Goal: Information Seeking & Learning: Understand process/instructions

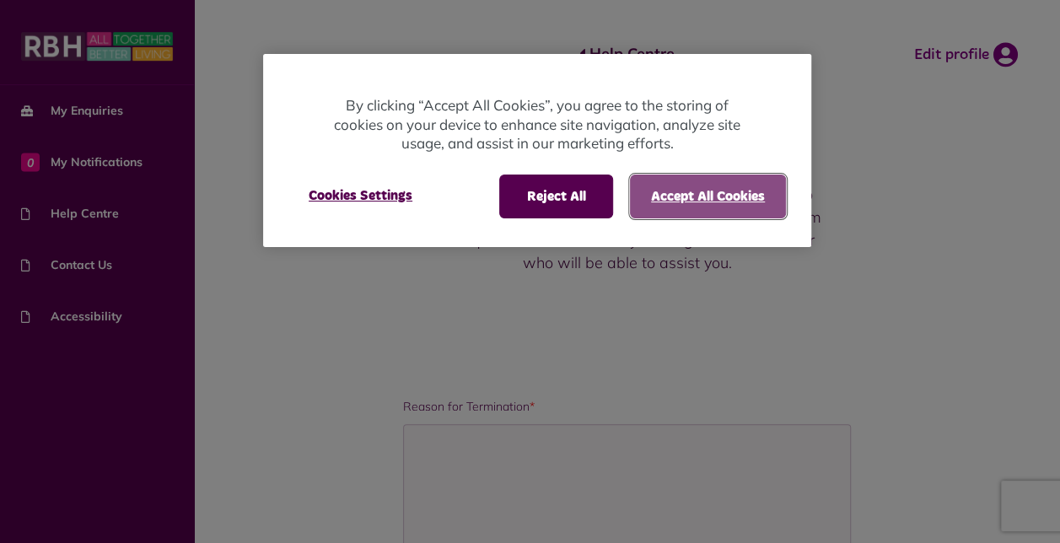
click at [736, 201] on button "Accept All Cookies" at bounding box center [708, 197] width 156 height 44
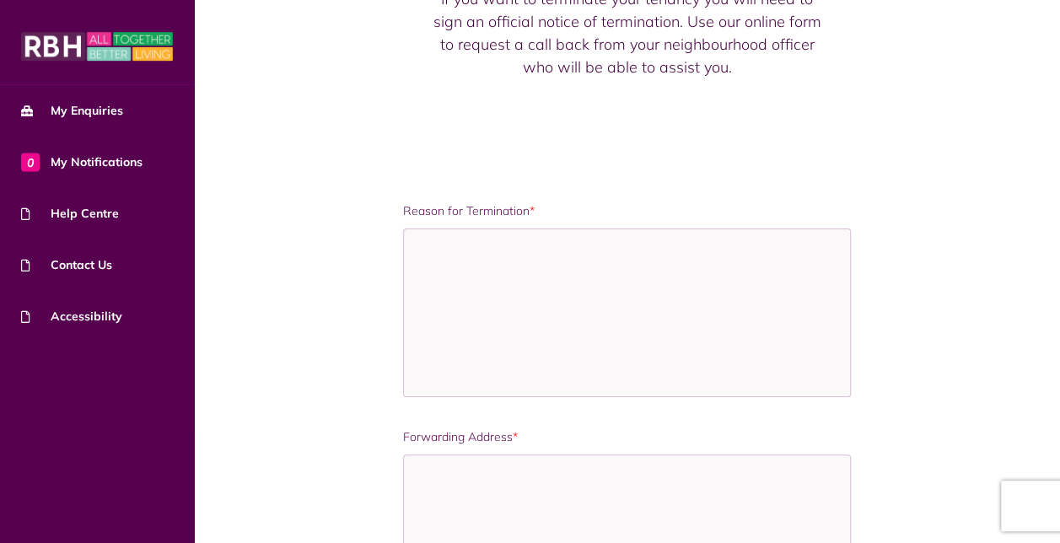
scroll to position [267, 0]
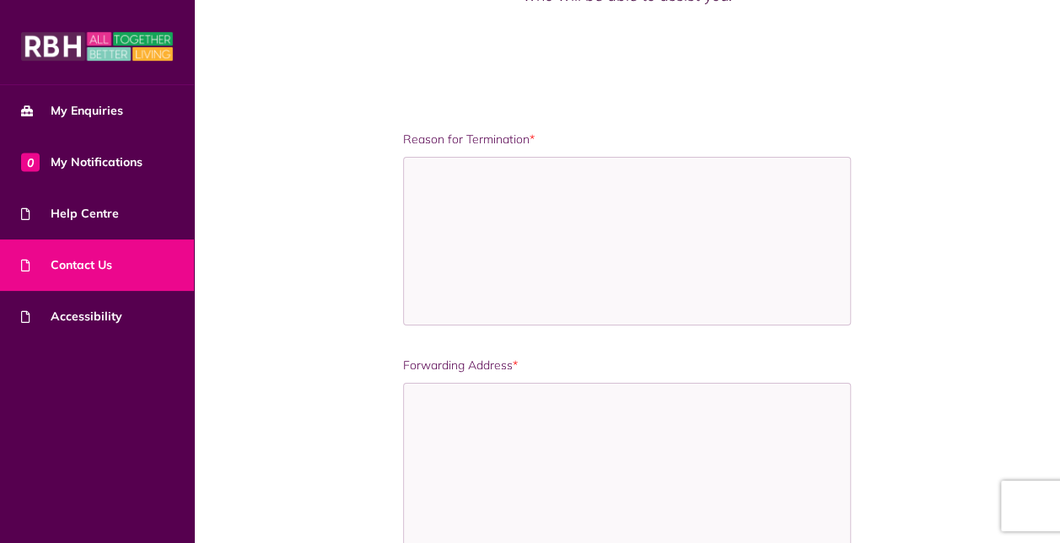
click at [99, 262] on span "Contact Us" at bounding box center [66, 265] width 91 height 18
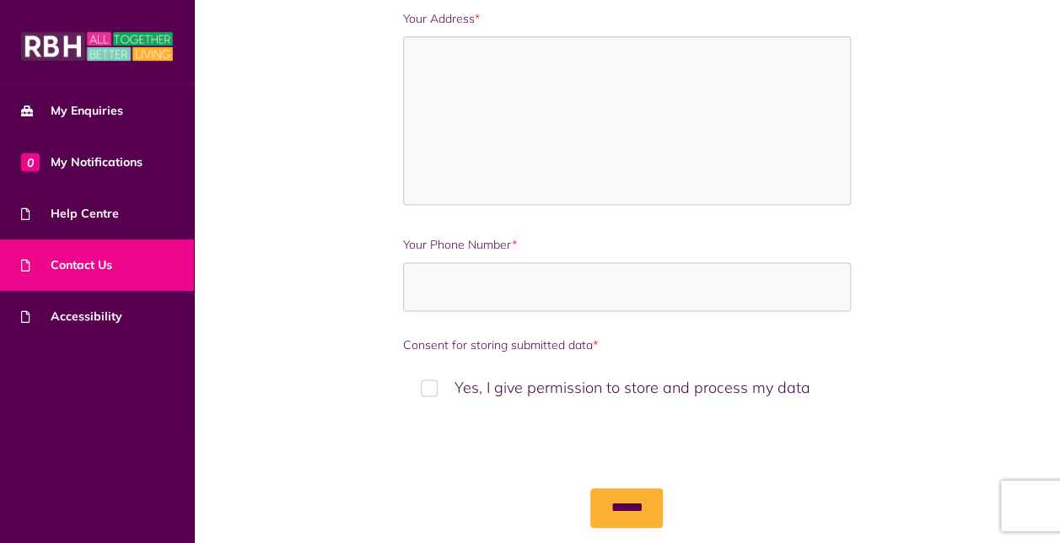
scroll to position [1175, 0]
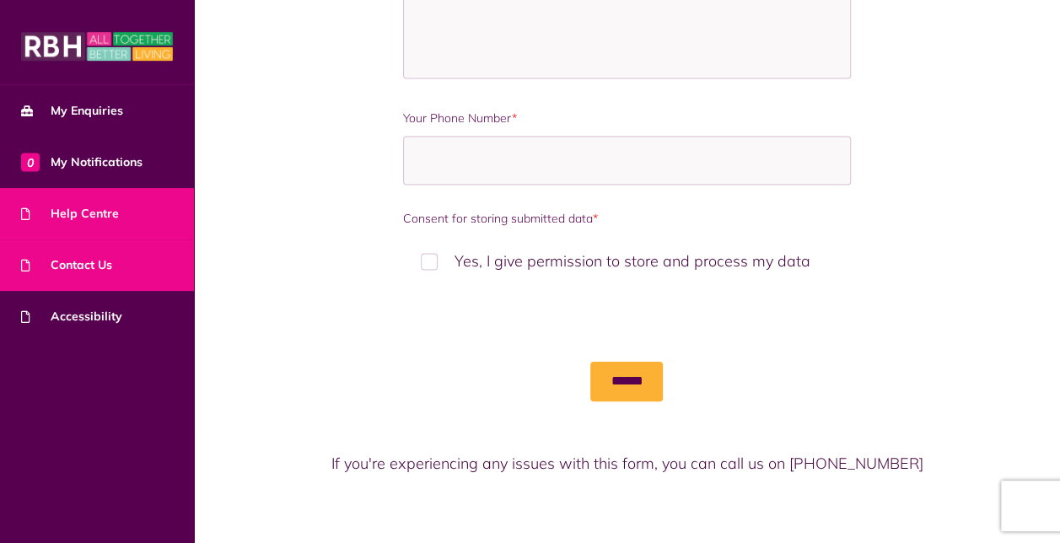
click at [103, 210] on span "Help Centre" at bounding box center [70, 214] width 98 height 18
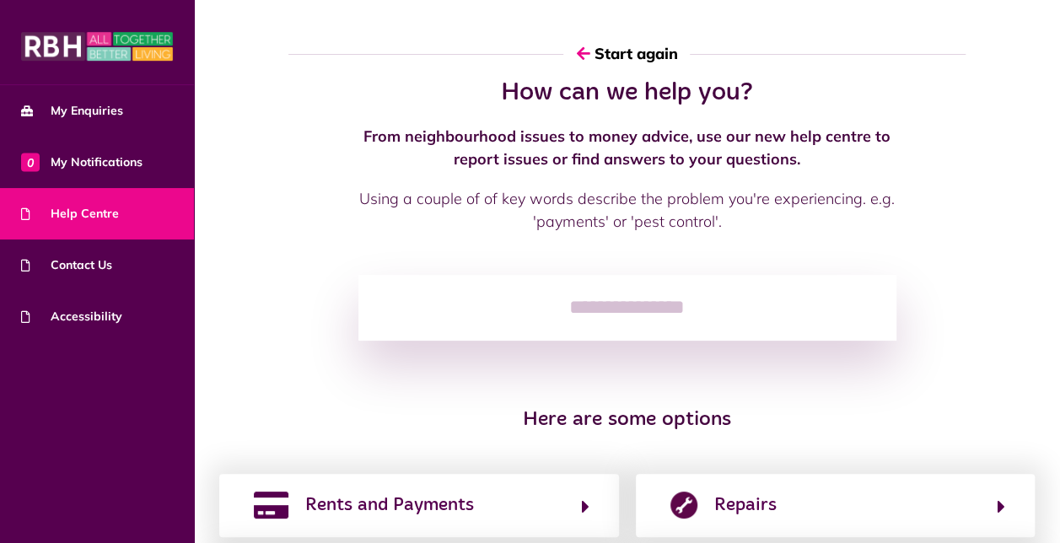
click at [522, 320] on input "search" at bounding box center [627, 308] width 538 height 66
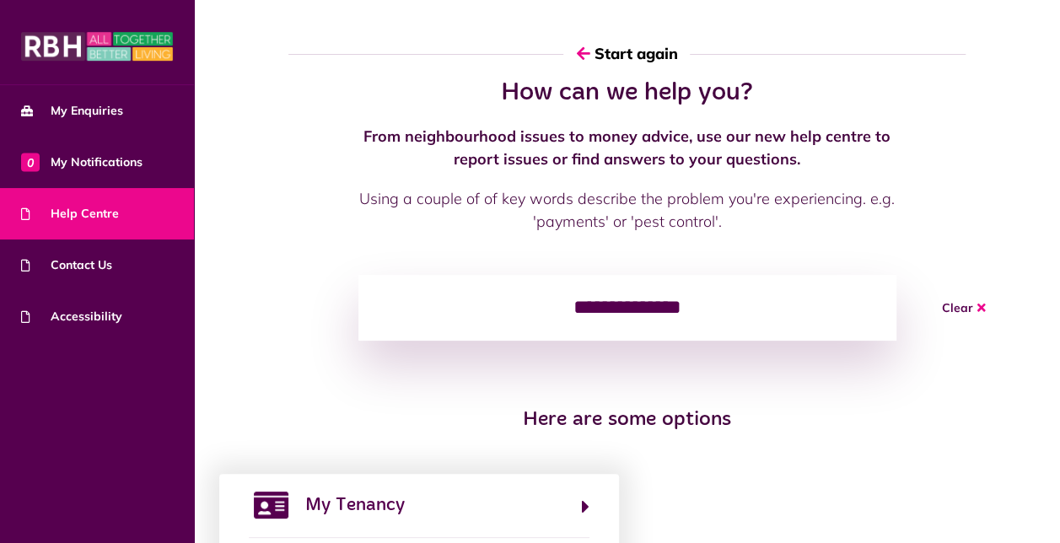
type input "**********"
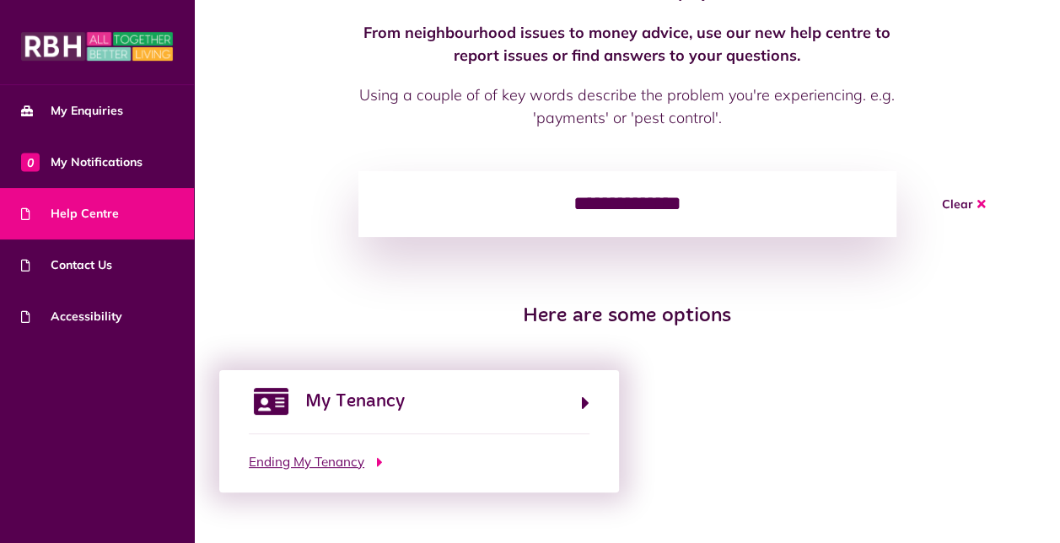
click at [336, 464] on span "Ending My Tenancy" at bounding box center [307, 462] width 116 height 19
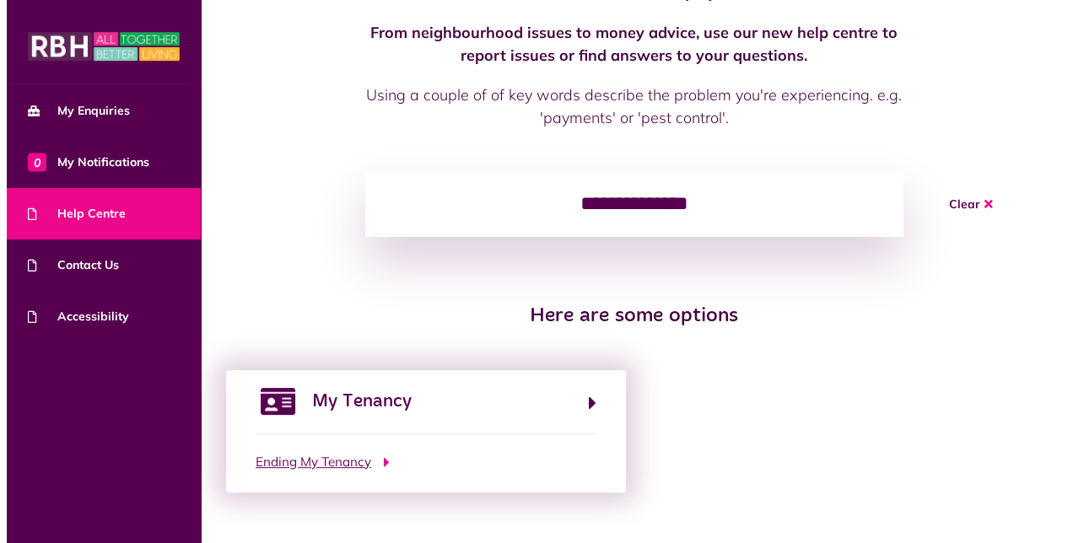
scroll to position [0, 0]
